Goal: Information Seeking & Learning: Learn about a topic

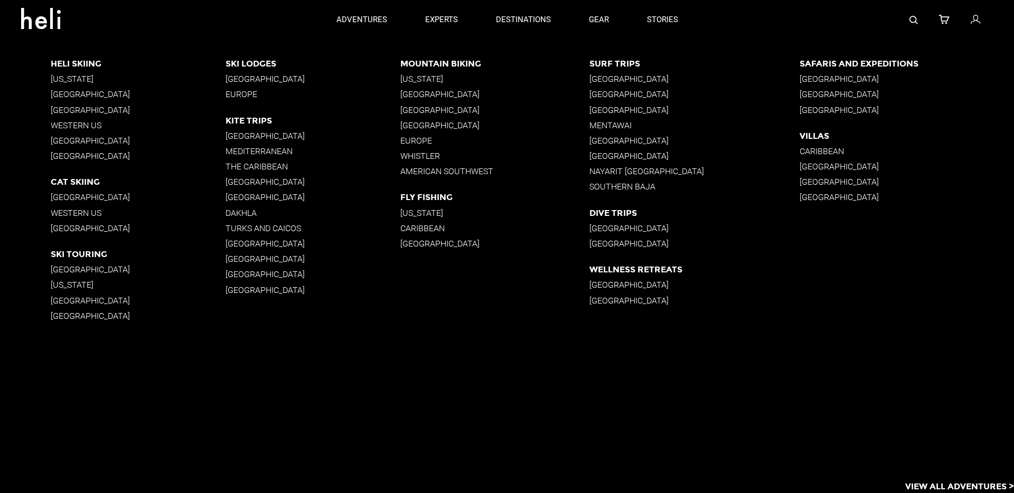
click at [77, 112] on p "[GEOGRAPHIC_DATA]" at bounding box center [138, 110] width 175 height 10
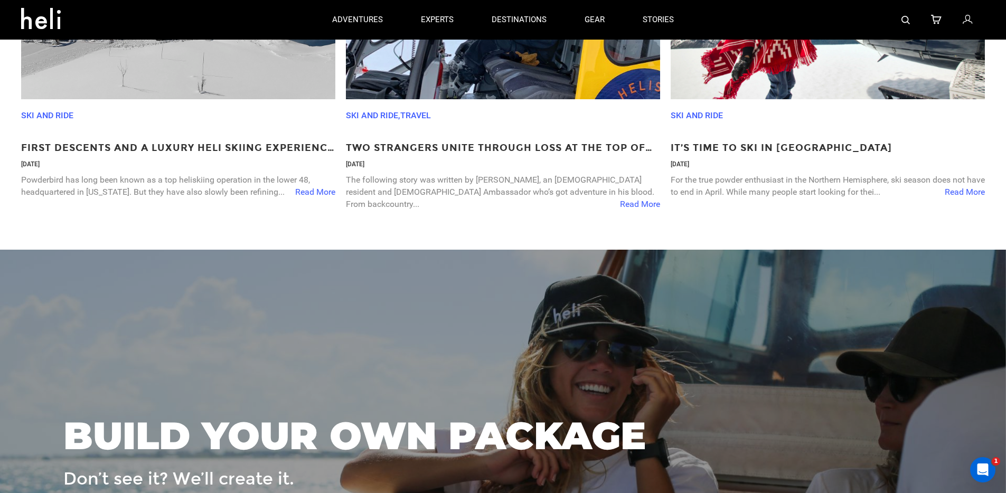
scroll to position [1874, 0]
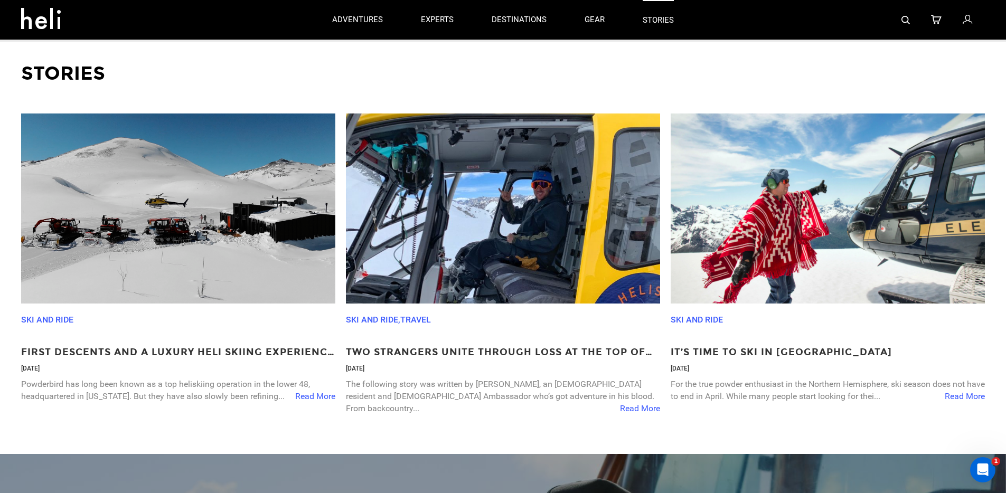
click at [665, 22] on link "stories" at bounding box center [658, 20] width 31 height 40
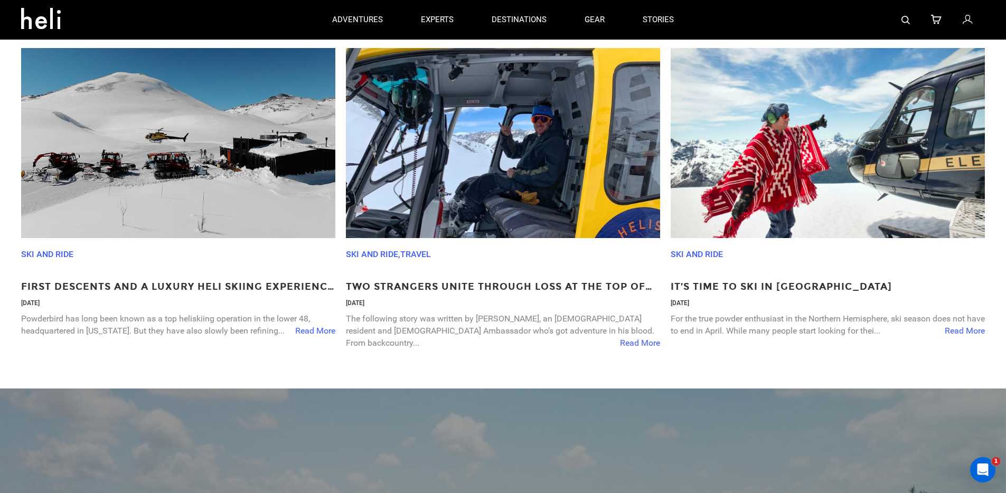
scroll to position [1920, 0]
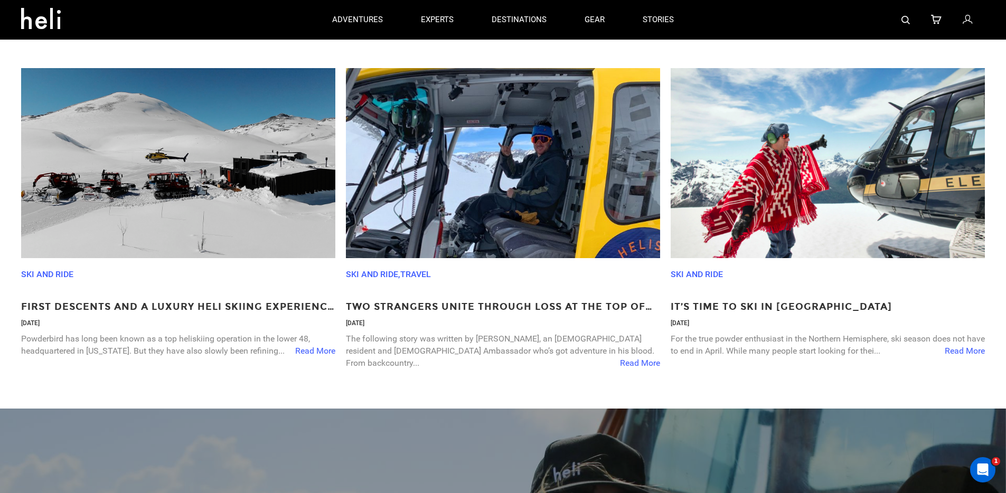
click at [182, 47] on div "Stories Ski and Ride First Descents and a Luxury Heli Skiing Experience in Arge…" at bounding box center [503, 202] width 985 height 412
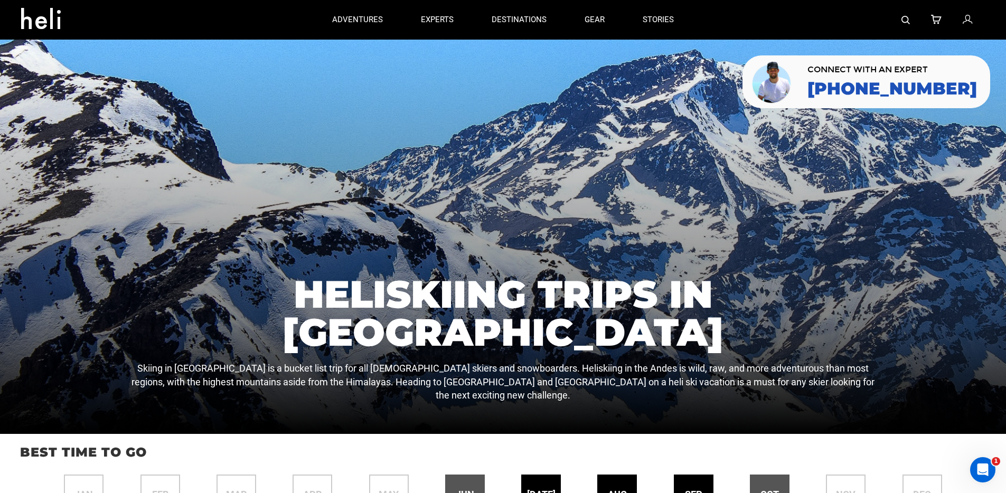
click at [242, 133] on div at bounding box center [503, 237] width 1006 height 394
click at [44, 24] on icon at bounding box center [45, 15] width 48 height 17
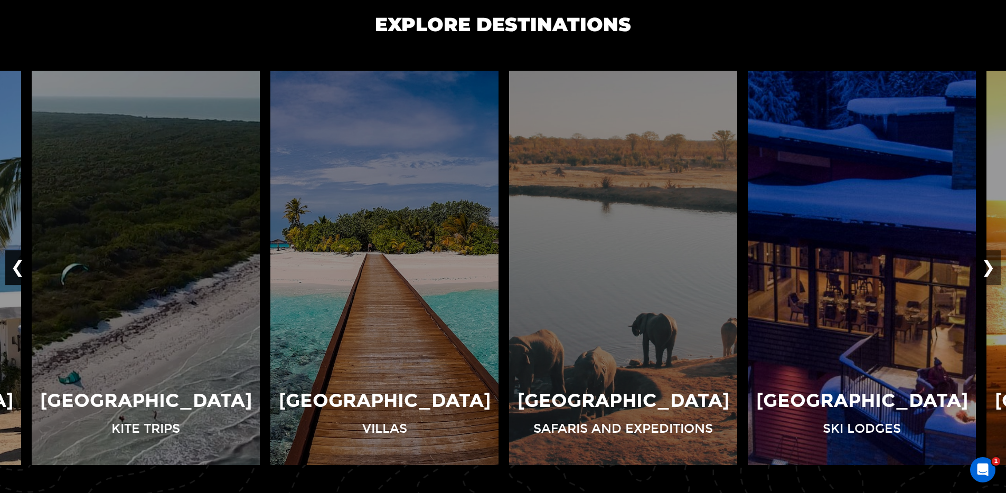
scroll to position [737, 0]
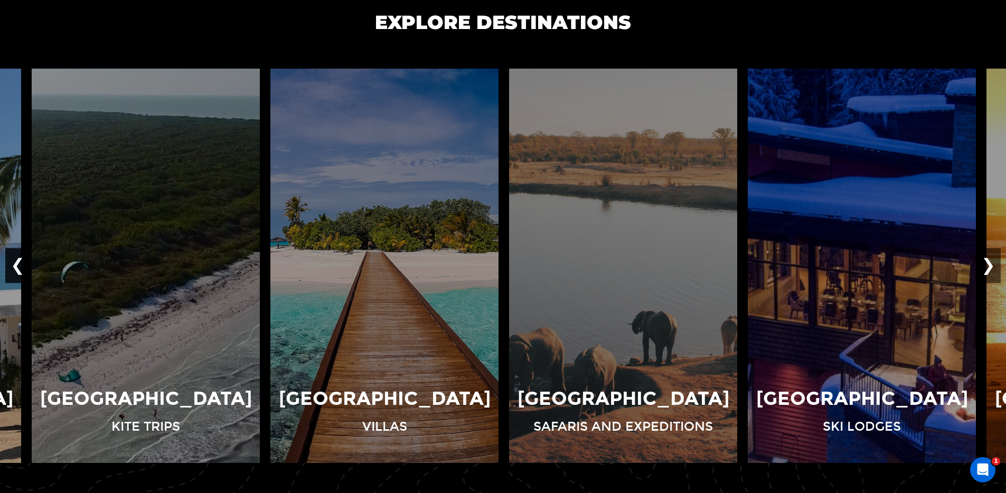
click at [18, 269] on button "❮" at bounding box center [17, 266] width 25 height 35
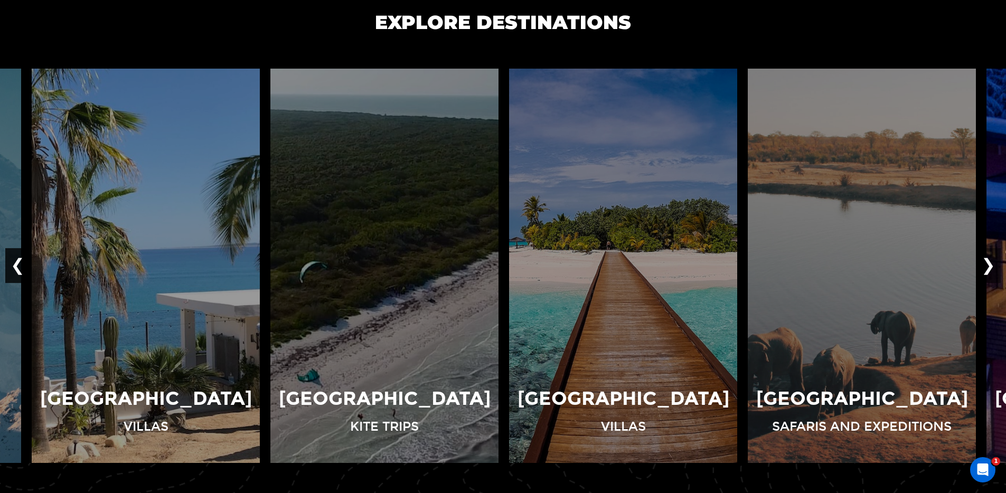
click at [17, 269] on button "❮" at bounding box center [17, 266] width 25 height 35
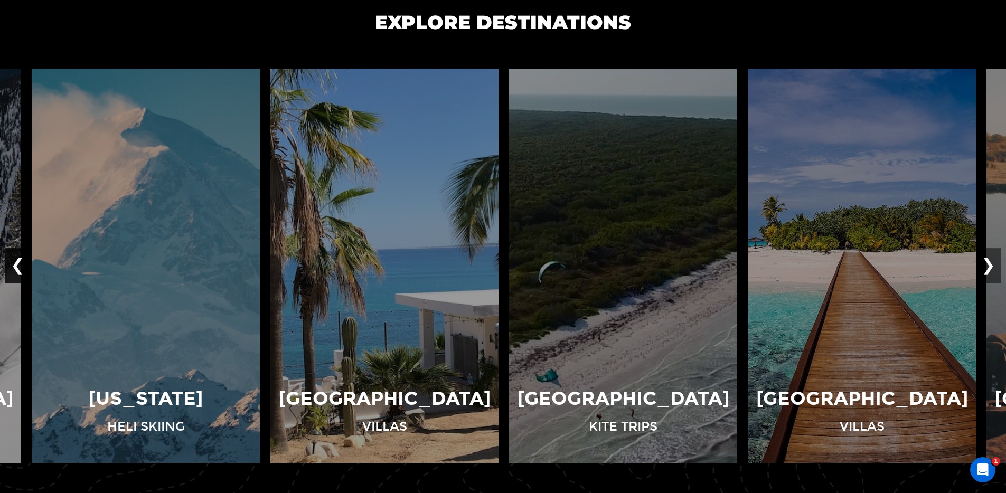
click at [17, 269] on button "❮" at bounding box center [17, 266] width 25 height 35
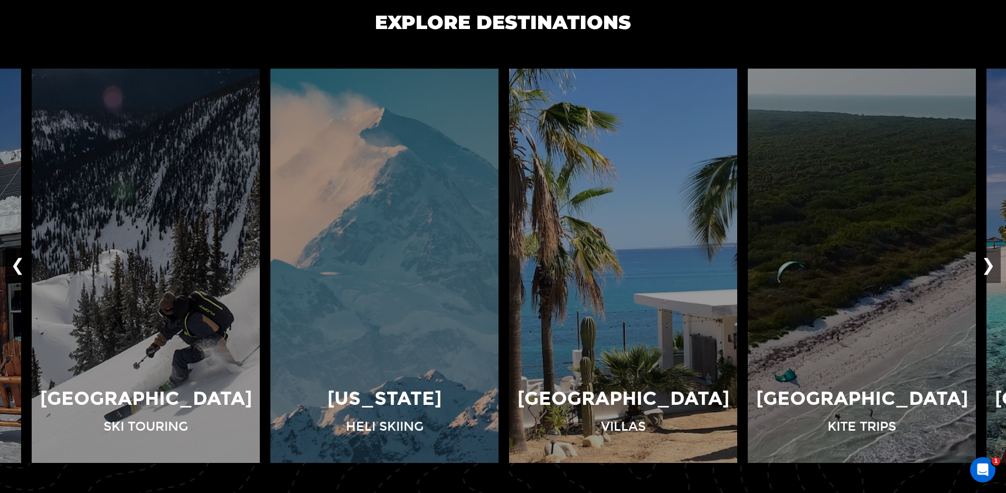
click at [17, 269] on button "❮" at bounding box center [17, 266] width 25 height 35
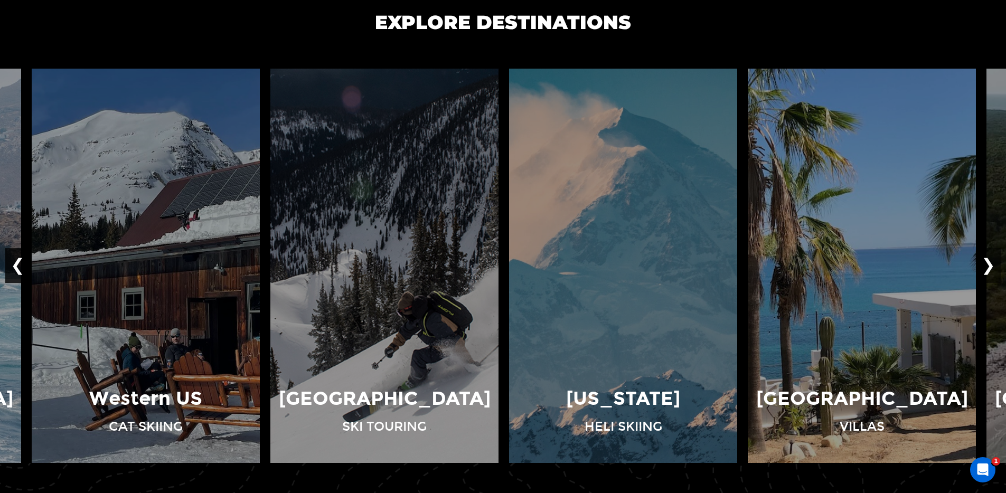
click at [17, 269] on button "❮" at bounding box center [17, 266] width 25 height 35
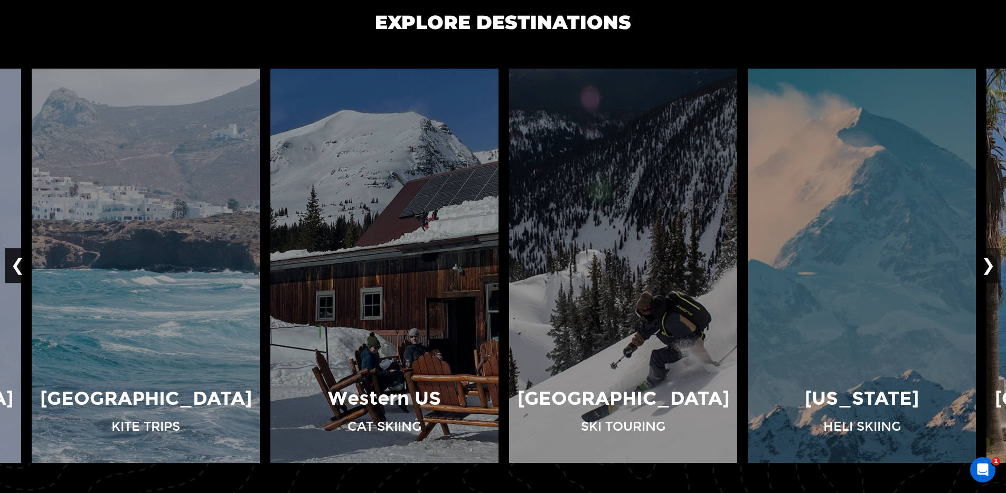
click at [19, 267] on button "❮" at bounding box center [17, 266] width 25 height 35
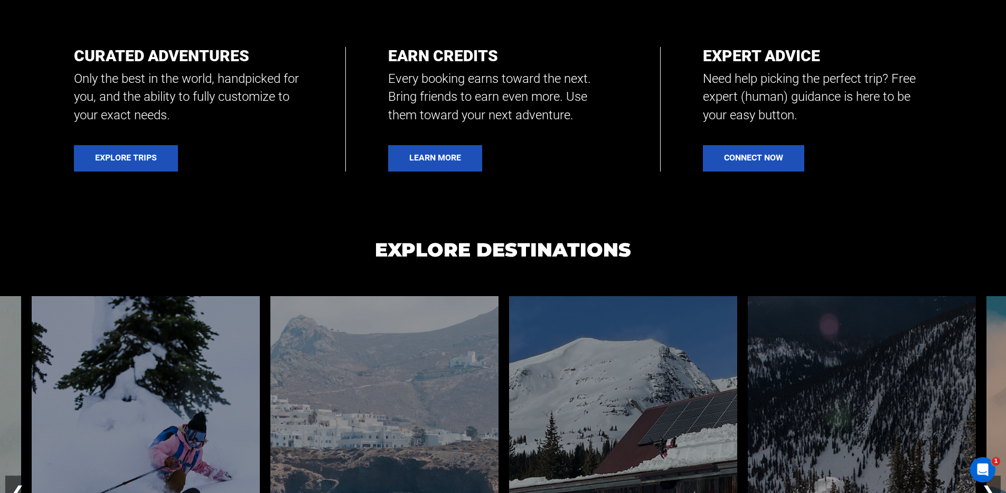
scroll to position [0, 0]
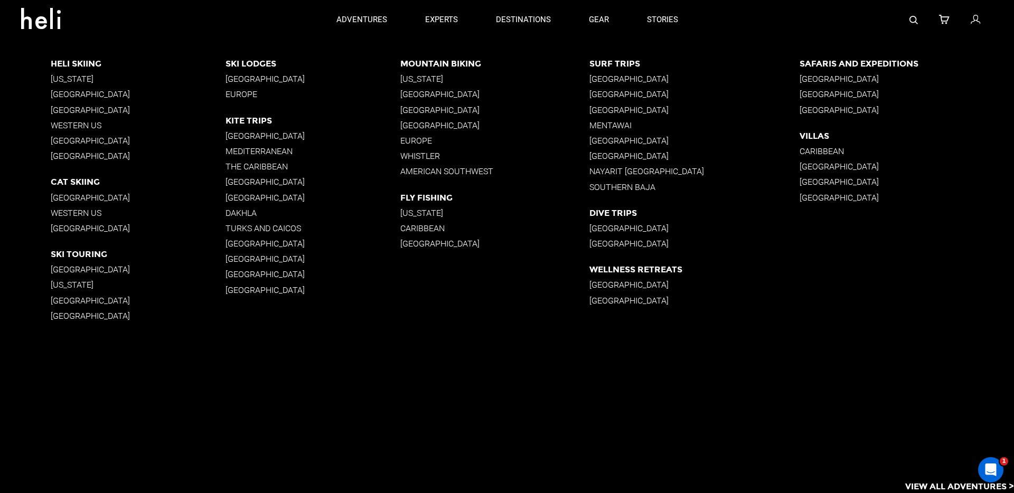
click at [81, 110] on p "South America" at bounding box center [138, 110] width 175 height 10
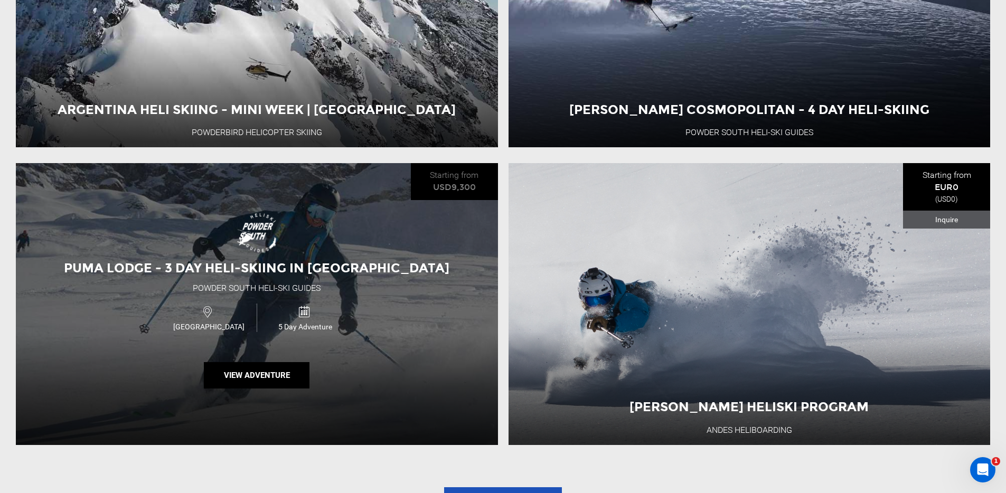
scroll to position [1436, 0]
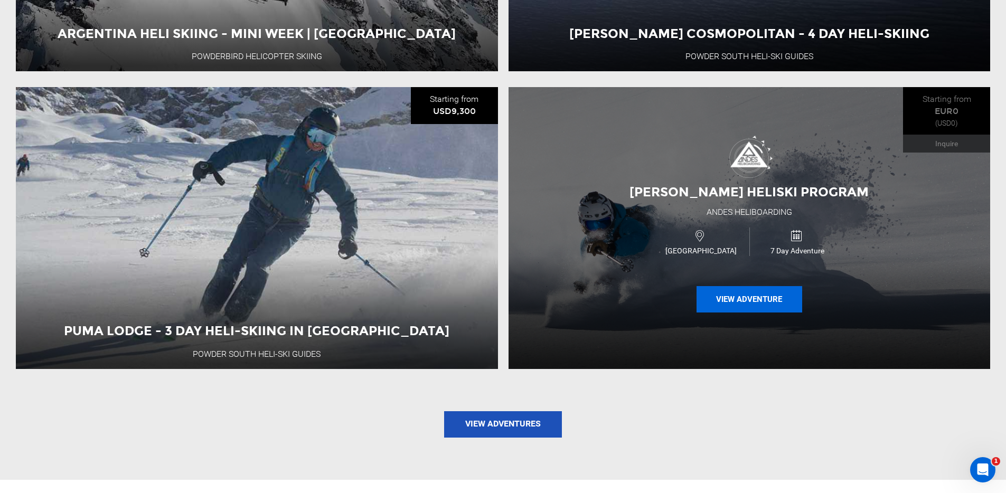
click at [747, 304] on button "View Adventure" at bounding box center [750, 299] width 106 height 26
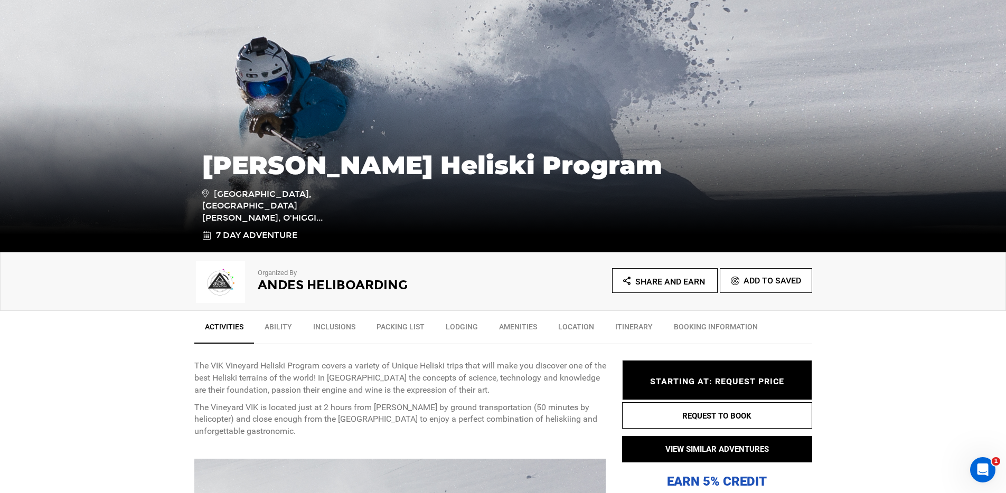
scroll to position [326, 0]
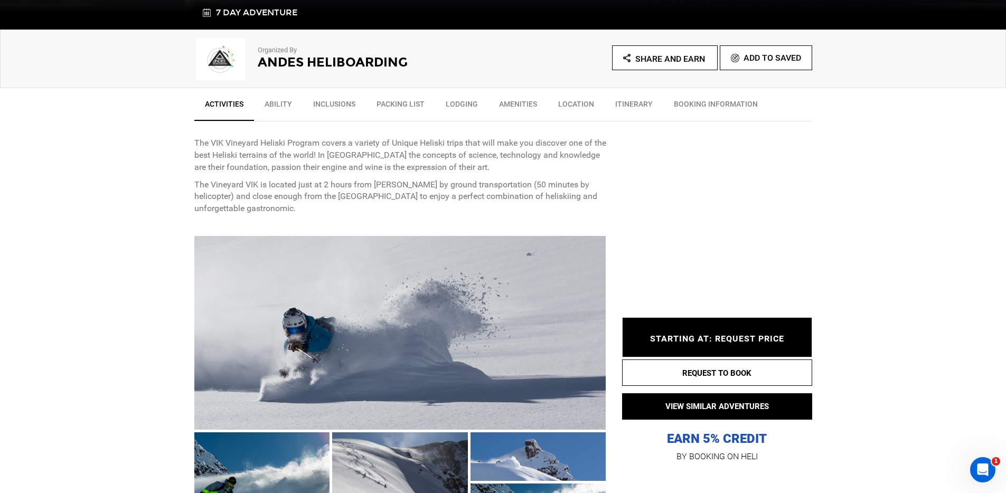
click at [325, 64] on h2 "Andes Heliboarding" at bounding box center [366, 62] width 217 height 14
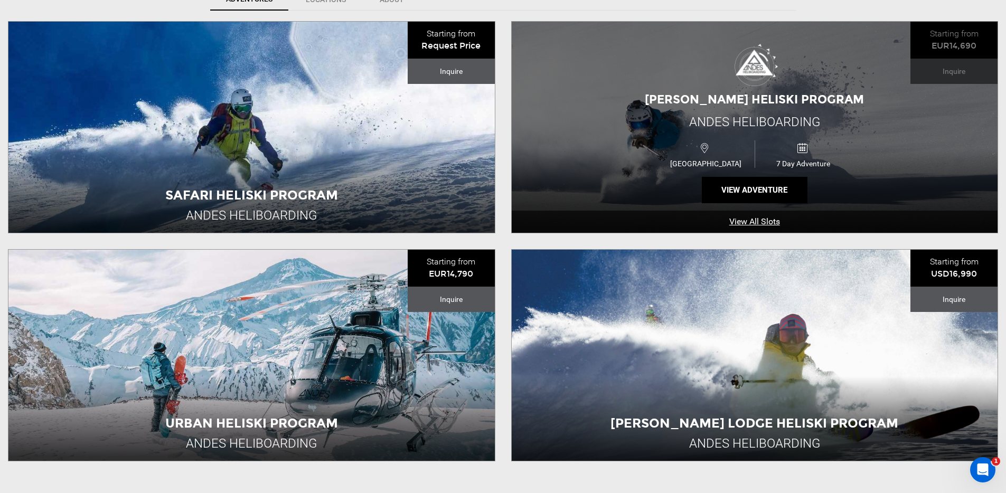
scroll to position [497, 0]
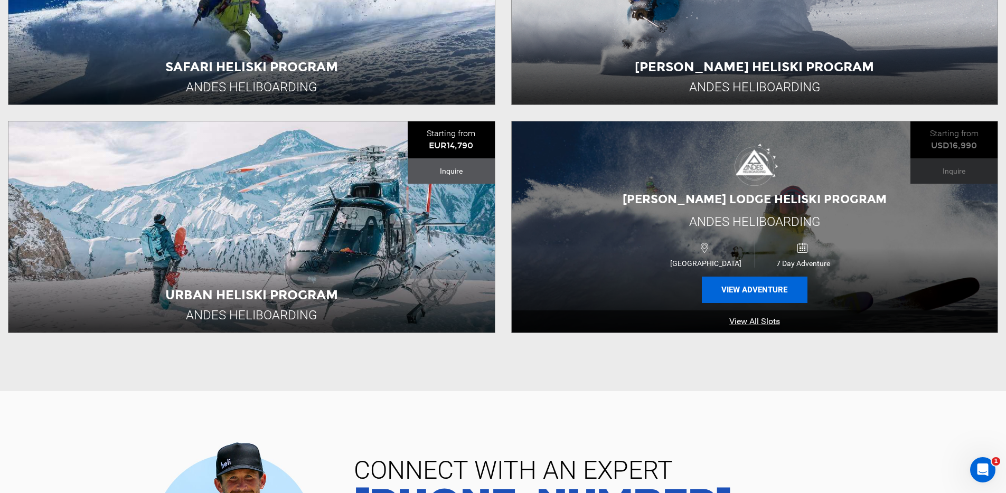
click at [725, 290] on button "View Adventure" at bounding box center [755, 290] width 106 height 26
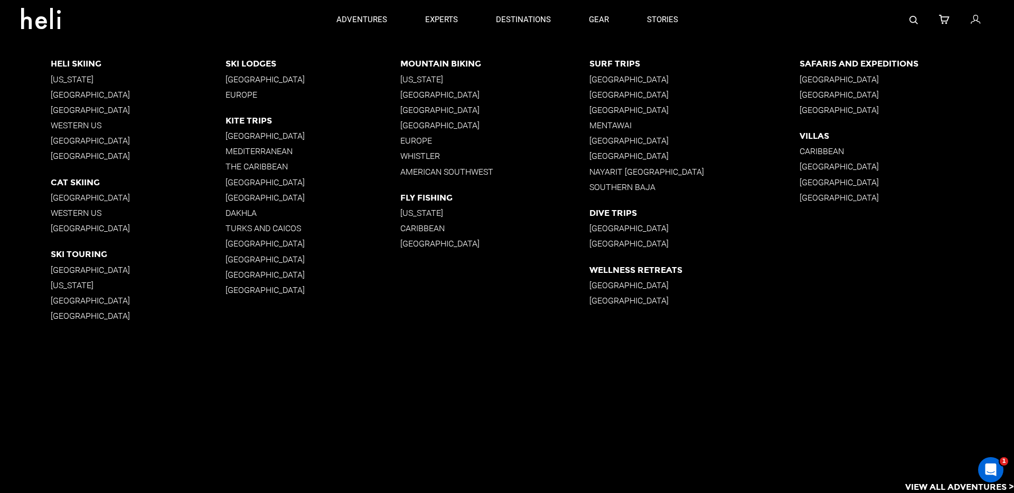
click at [71, 112] on p "South America" at bounding box center [138, 110] width 175 height 10
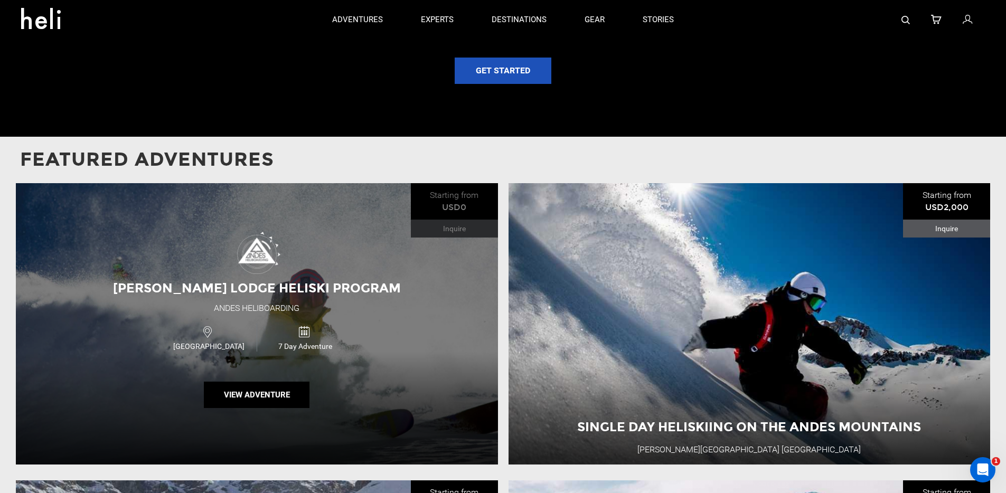
scroll to position [1031, 0]
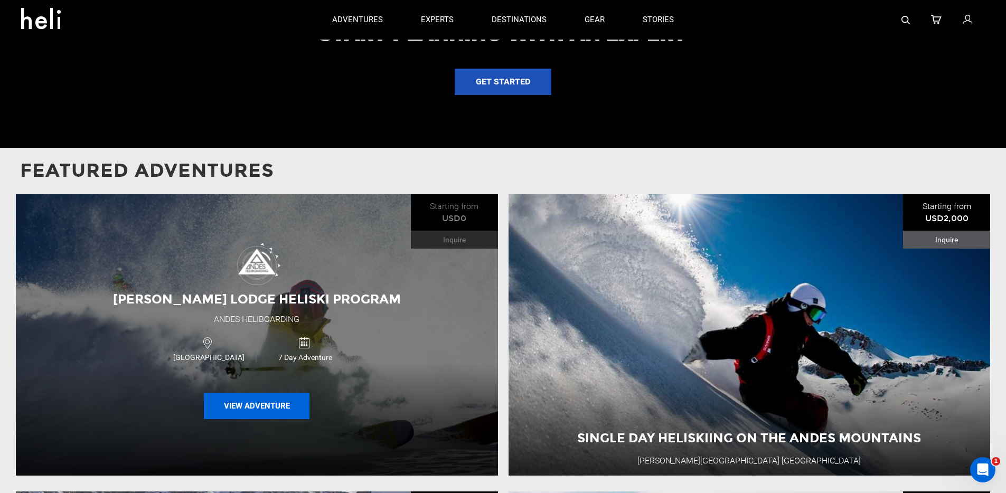
click at [253, 411] on button "View Adventure" at bounding box center [257, 406] width 106 height 26
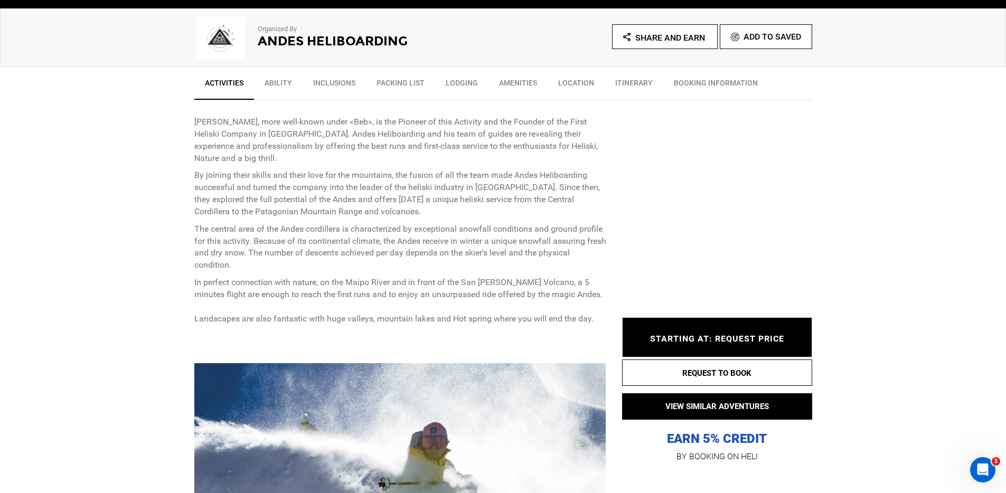
scroll to position [665, 0]
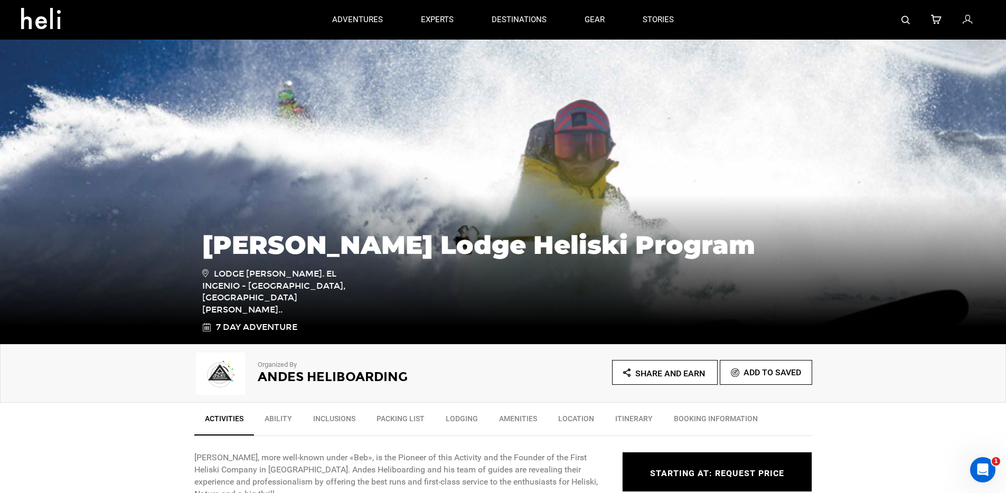
scroll to position [206, 0]
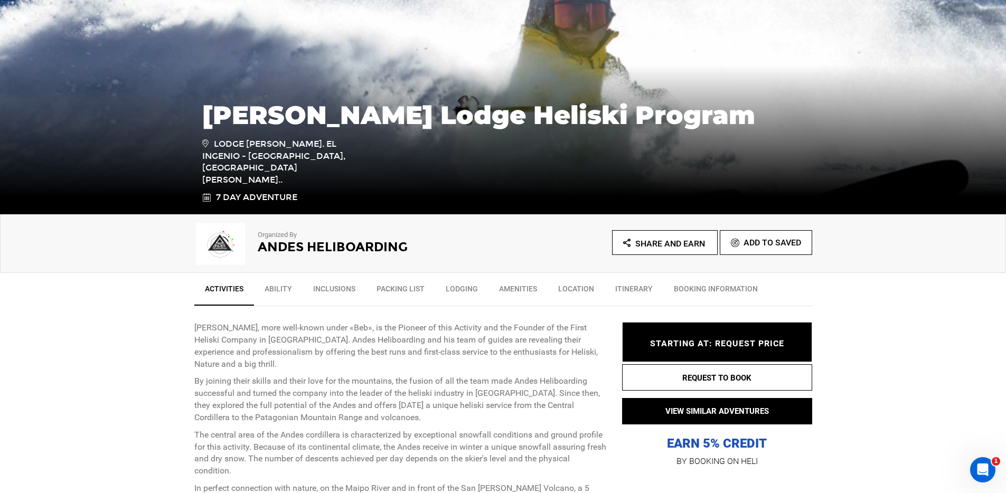
scroll to position [217, 0]
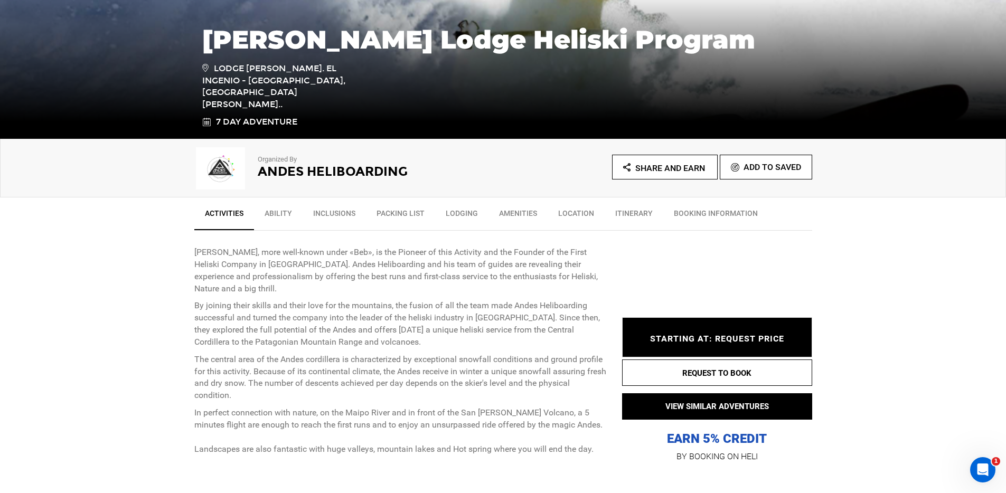
click at [290, 173] on h2 "Andes Heliboarding" at bounding box center [366, 172] width 217 height 14
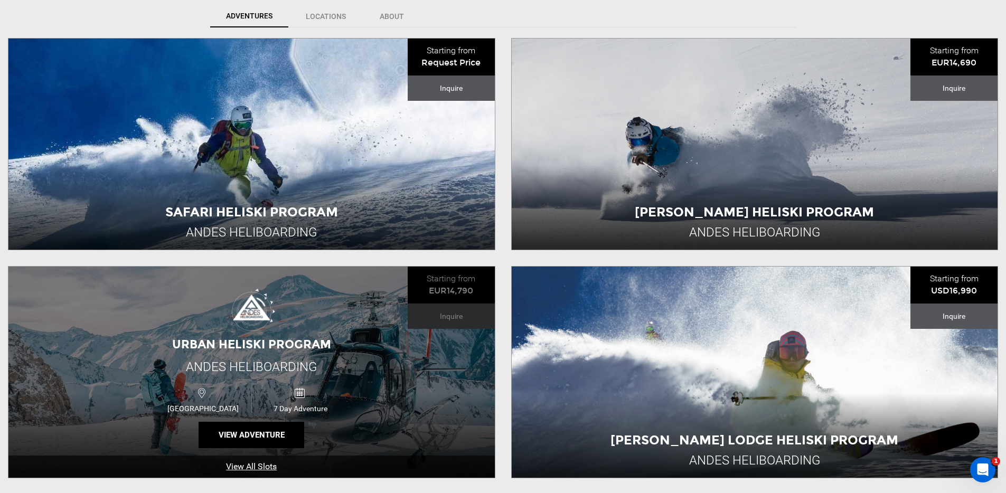
scroll to position [354, 0]
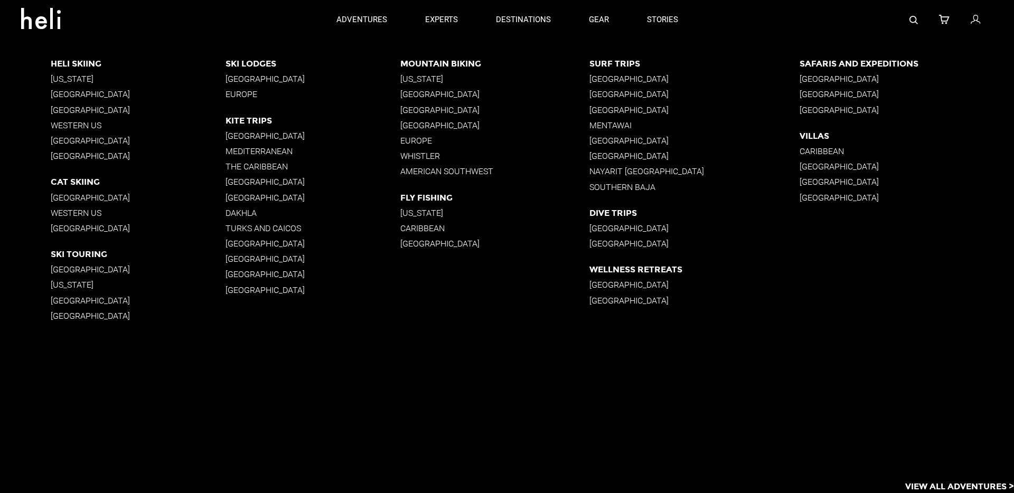
click at [81, 110] on p "[GEOGRAPHIC_DATA]" at bounding box center [138, 110] width 175 height 10
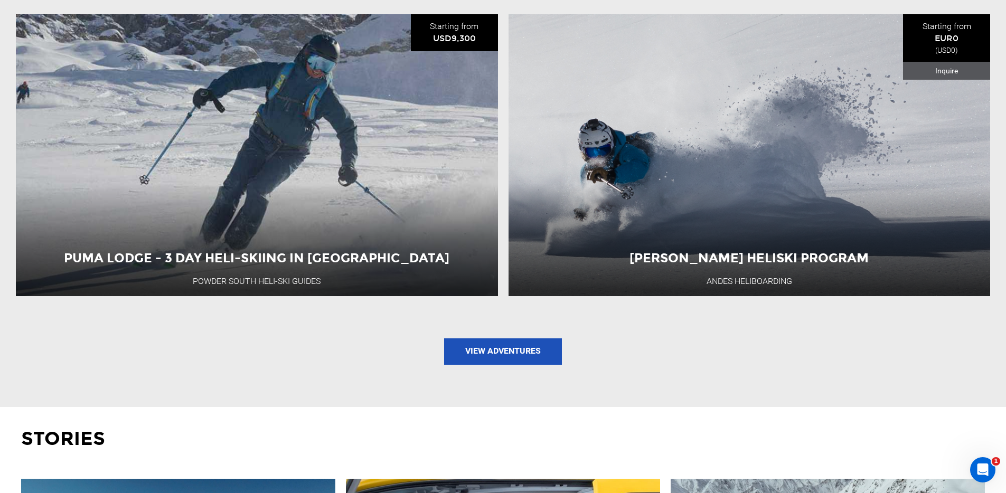
scroll to position [1581, 0]
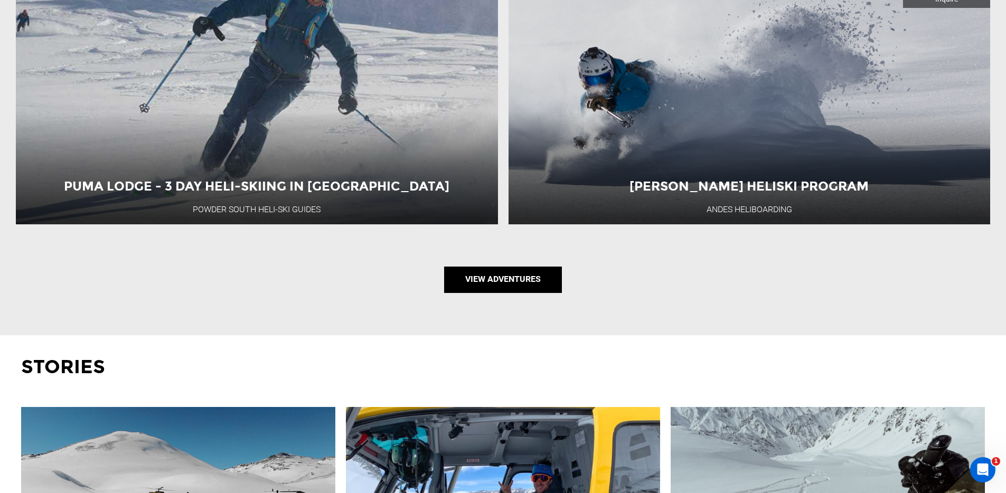
click at [509, 288] on link "View Adventures" at bounding box center [503, 280] width 118 height 26
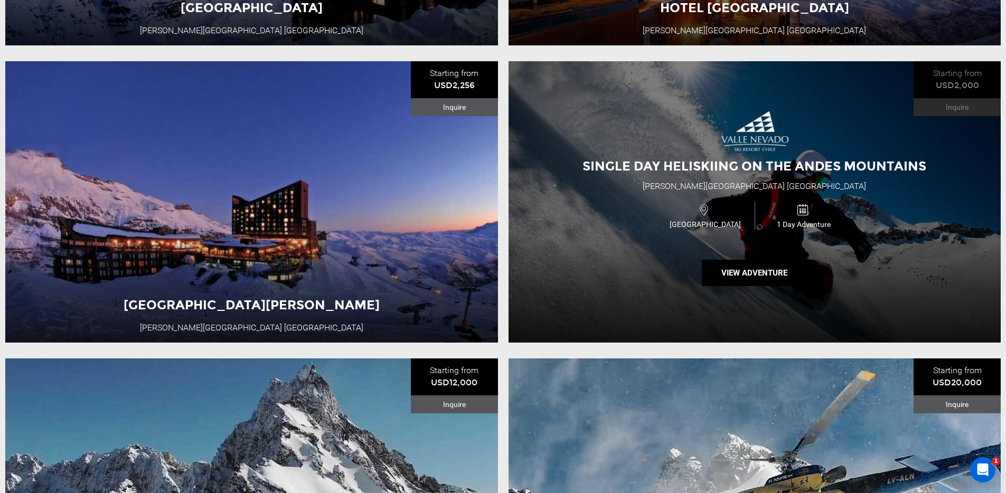
scroll to position [465, 0]
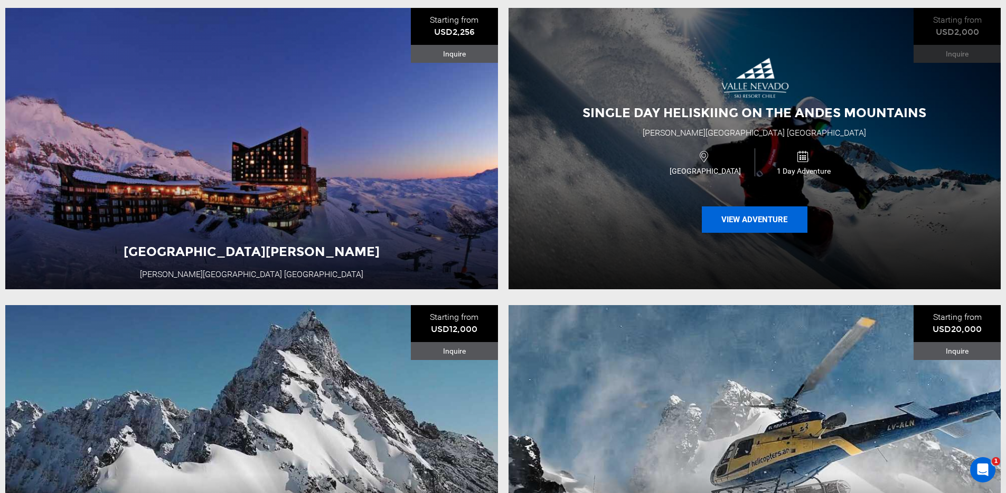
click at [755, 219] on button "View Adventure" at bounding box center [755, 219] width 106 height 26
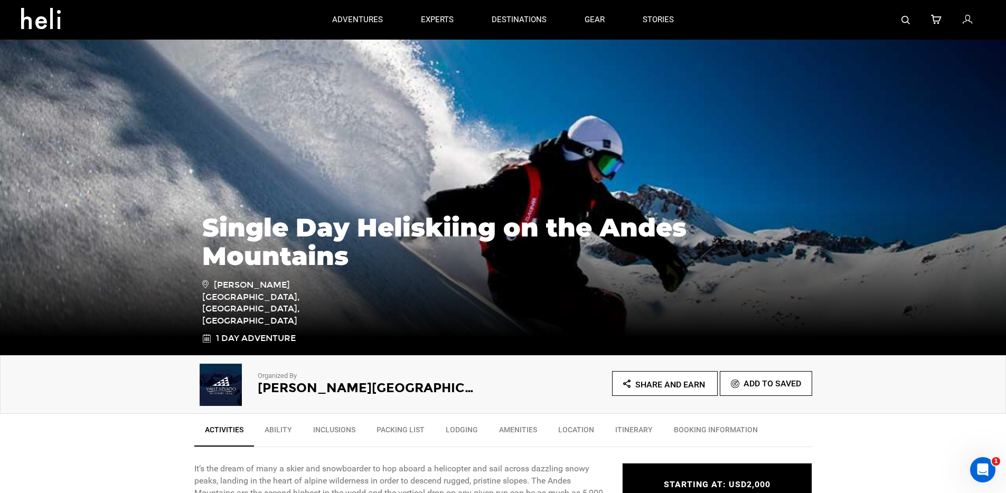
type input "Heli Skiing"
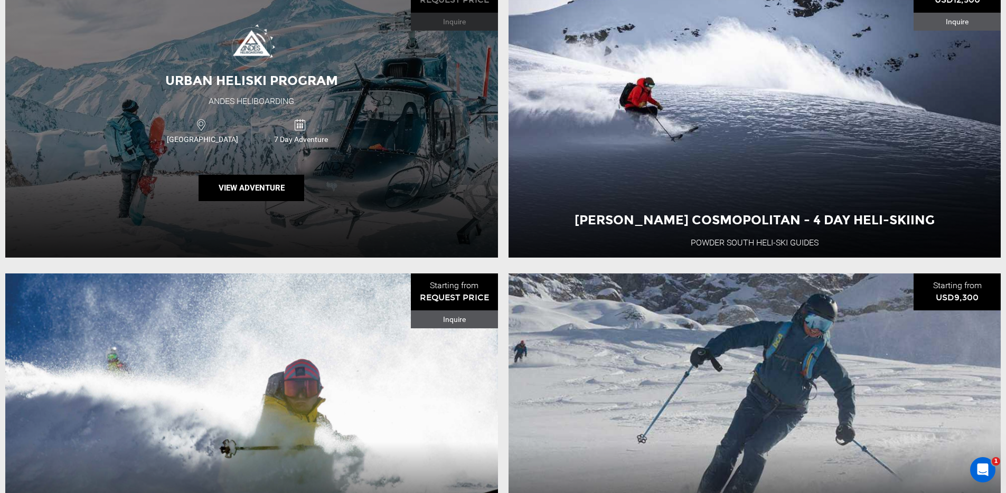
scroll to position [2820, 0]
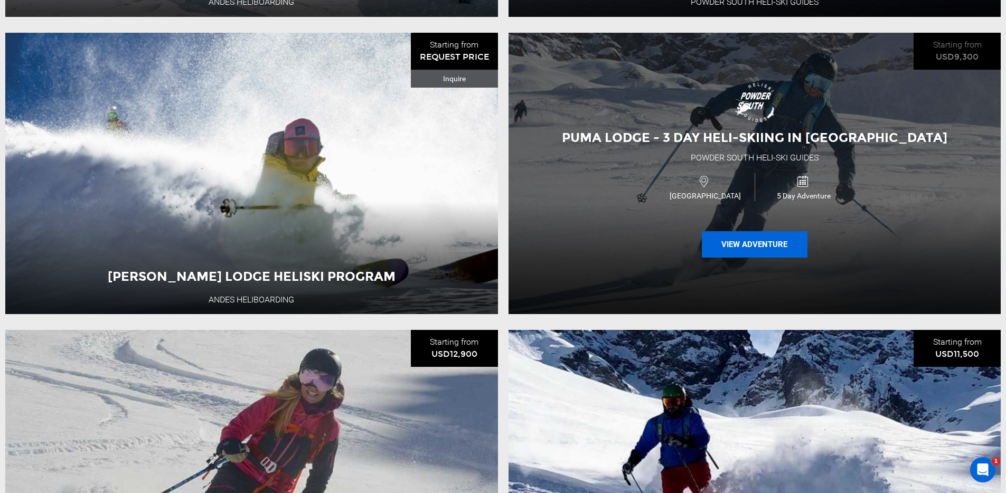
click at [764, 258] on button "View Adventure" at bounding box center [755, 244] width 106 height 26
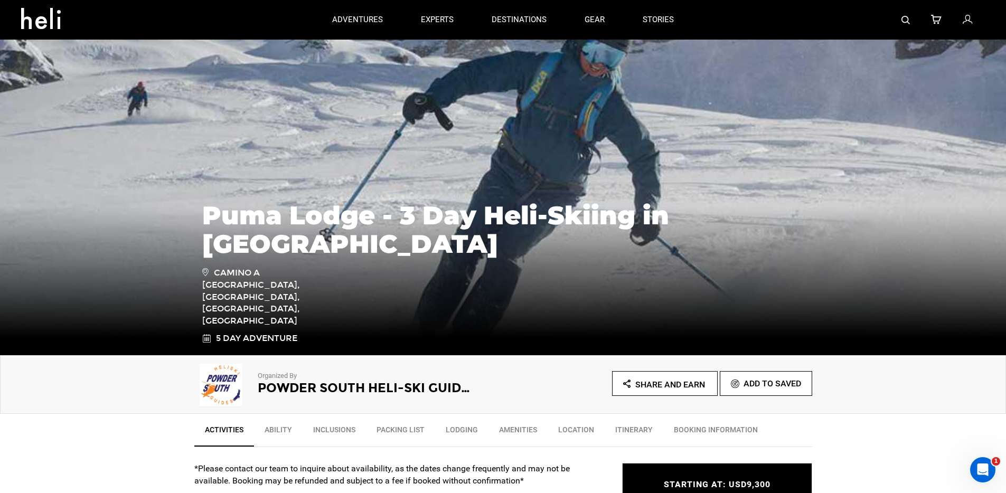
type input "Heli Skiing"
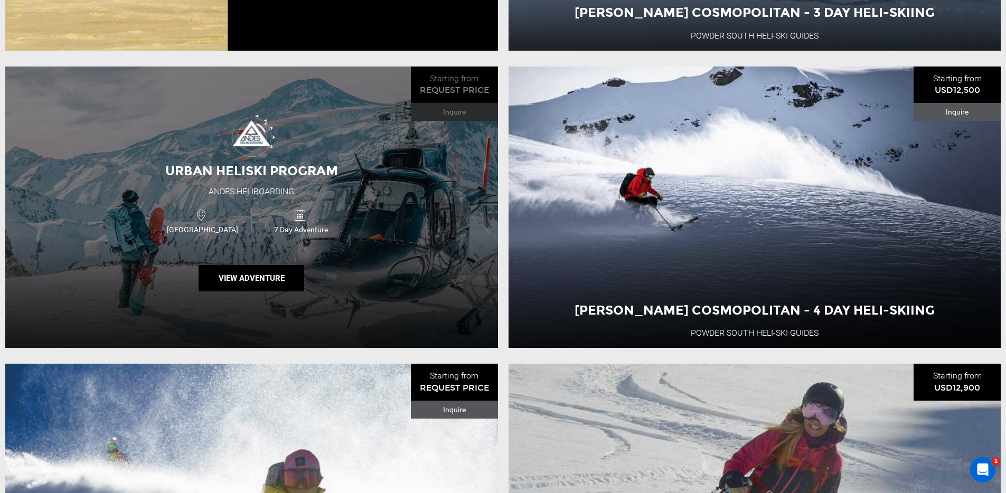
scroll to position [2491, 0]
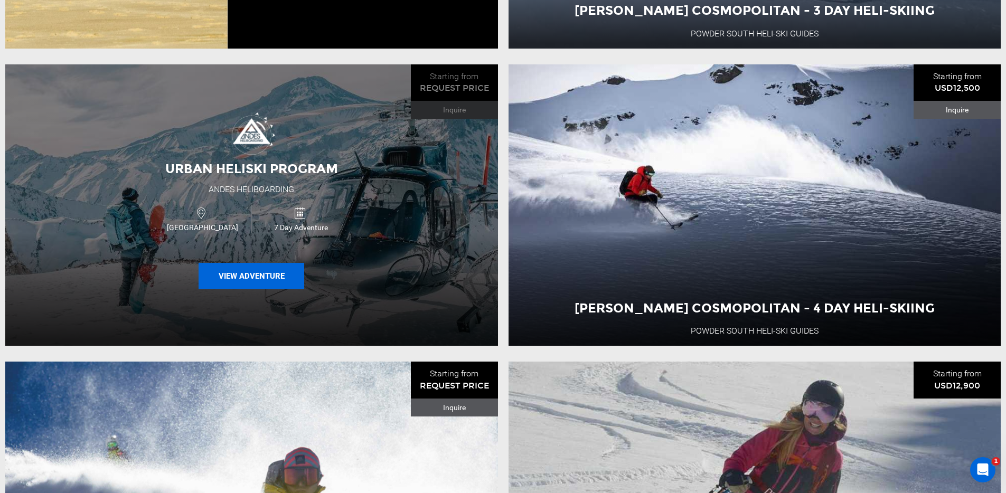
click at [243, 289] on button "View Adventure" at bounding box center [252, 276] width 106 height 26
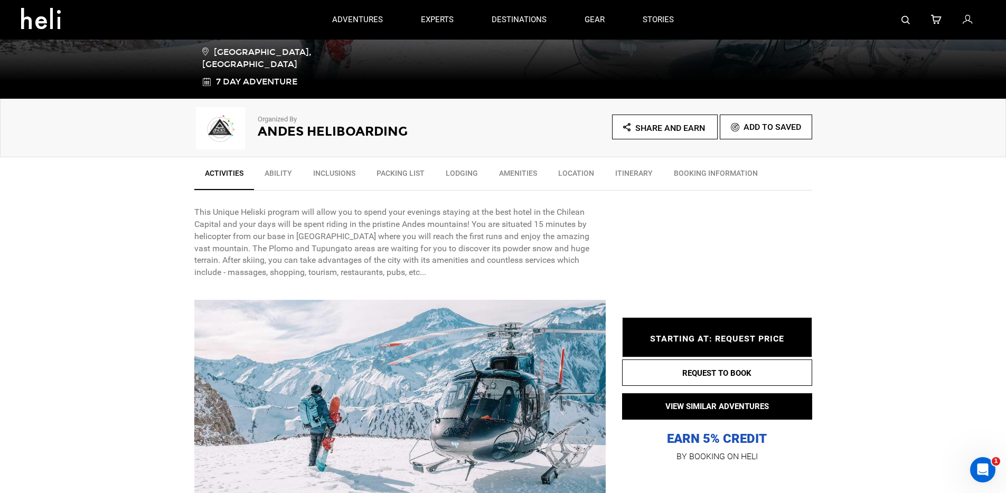
scroll to position [251, 0]
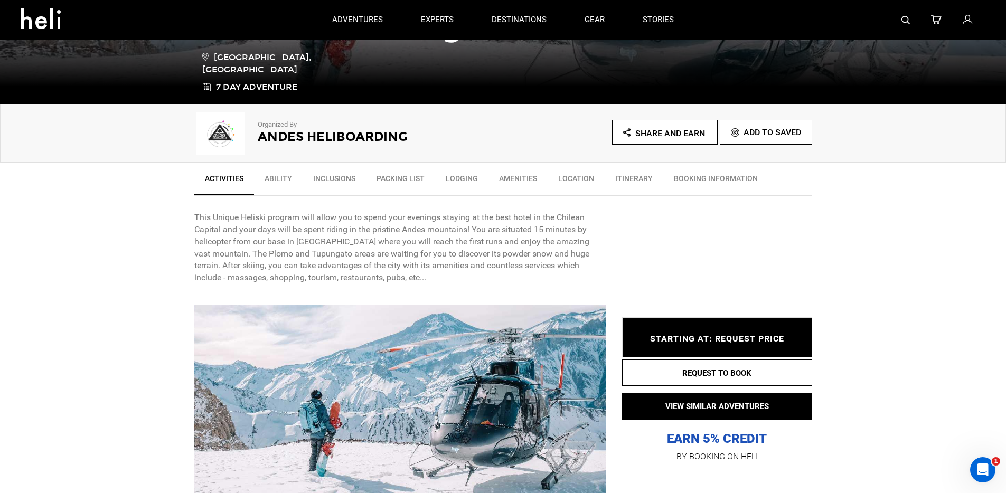
click at [313, 141] on h2 "Andes Heliboarding" at bounding box center [366, 137] width 217 height 14
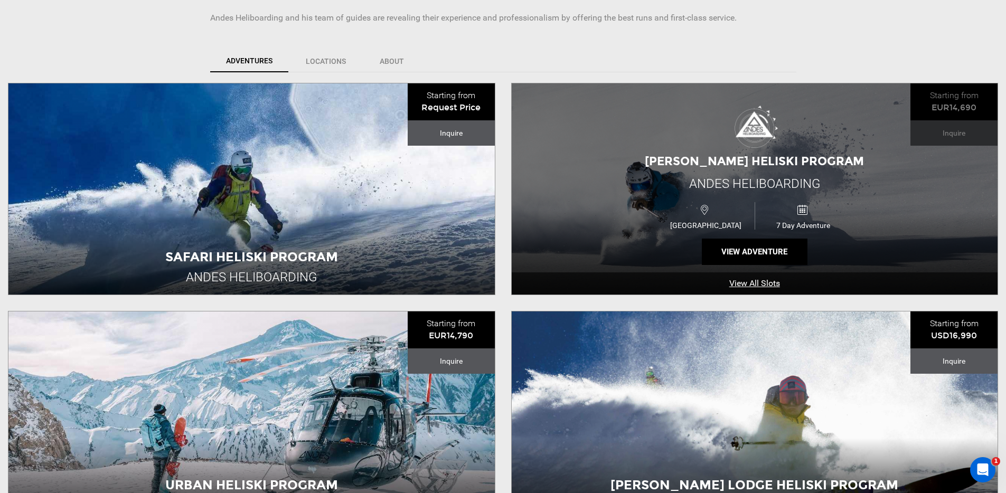
scroll to position [411, 0]
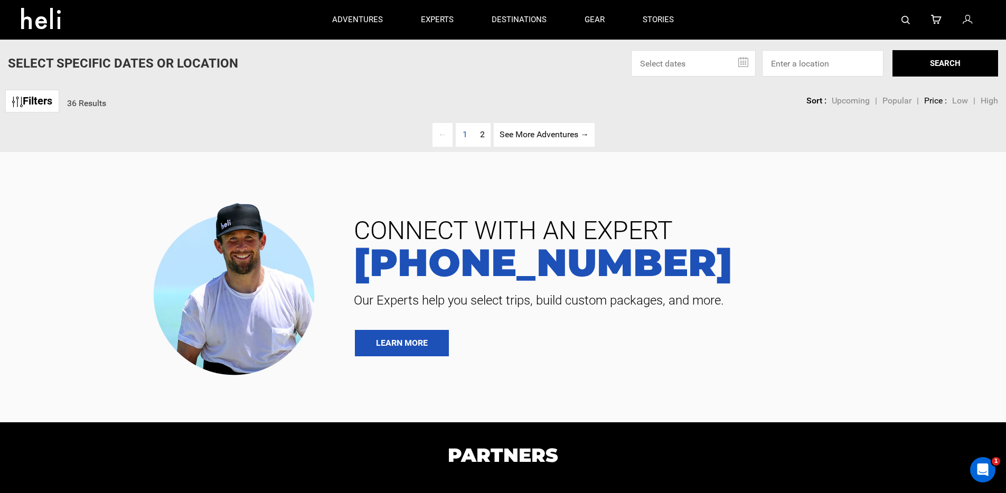
type input "Heli Skiing"
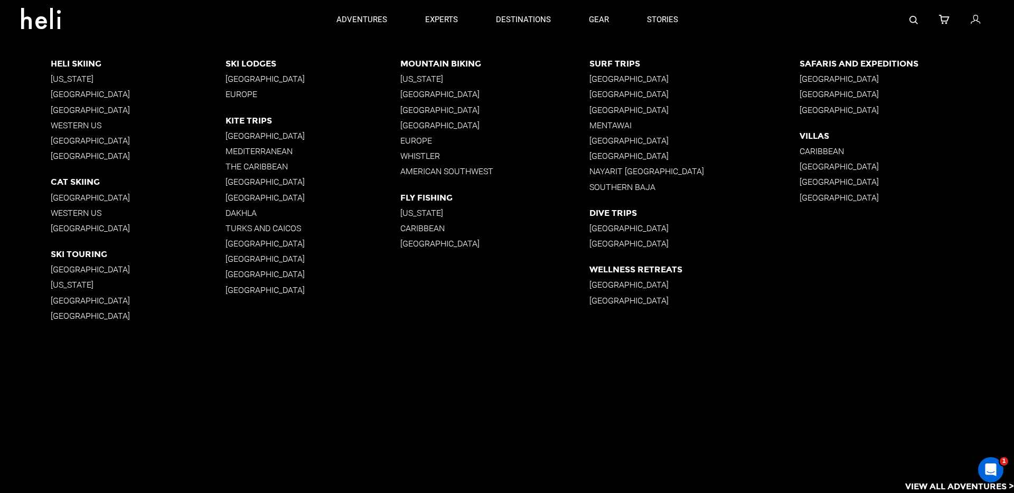
click at [84, 110] on p "South America" at bounding box center [138, 110] width 175 height 10
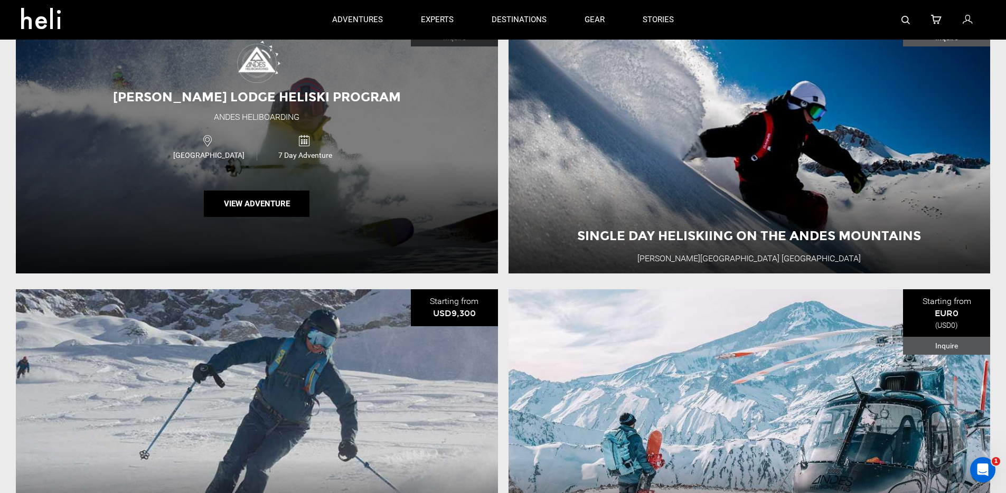
scroll to position [1091, 0]
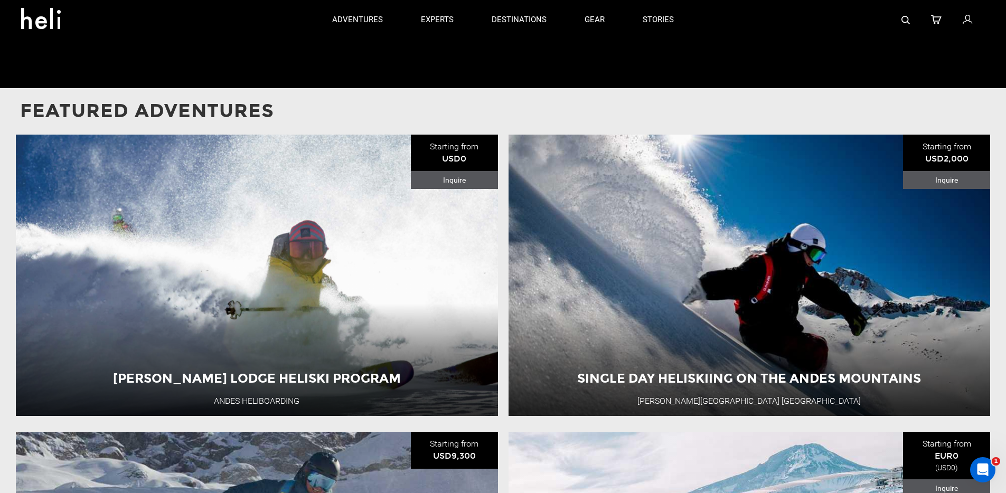
click at [274, 127] on section "Featured Adventures Andino Lodge Heliski Program Andes Heliboarding Starting fr…" at bounding box center [503, 456] width 1006 height 736
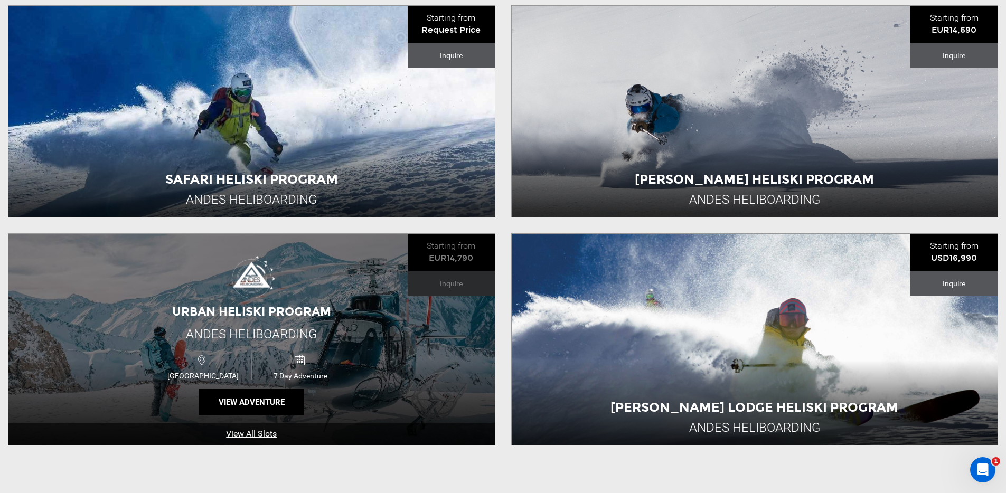
scroll to position [276, 0]
